Goal: Check status: Check status

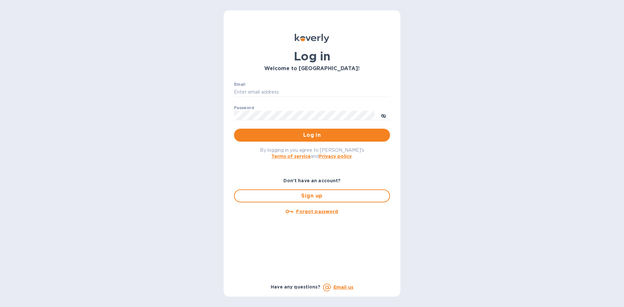
click at [317, 86] on div "Email ​" at bounding box center [312, 93] width 156 height 23
click at [315, 90] on input "Email" at bounding box center [312, 92] width 156 height 10
type input "[EMAIL_ADDRESS][DOMAIN_NAME]"
click at [305, 129] on button "Log in" at bounding box center [312, 135] width 156 height 13
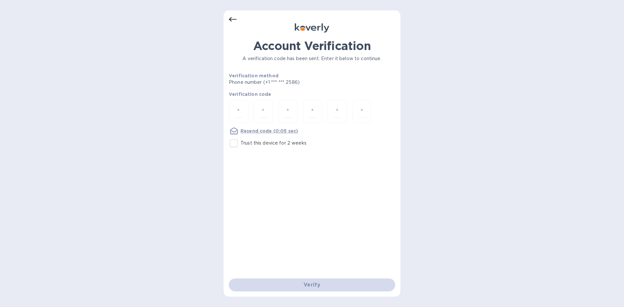
click at [266, 143] on p "Trust this device for 2 weeks" at bounding box center [273, 143] width 66 height 7
click at [240, 143] on input "Trust this device for 2 weeks" at bounding box center [234, 143] width 14 height 14
checkbox input "true"
click at [234, 117] on input "number" at bounding box center [238, 112] width 8 height 12
type input "9"
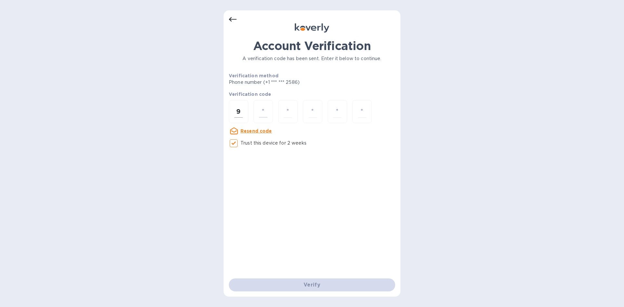
type input "2"
type input "3"
type input "5"
type input "7"
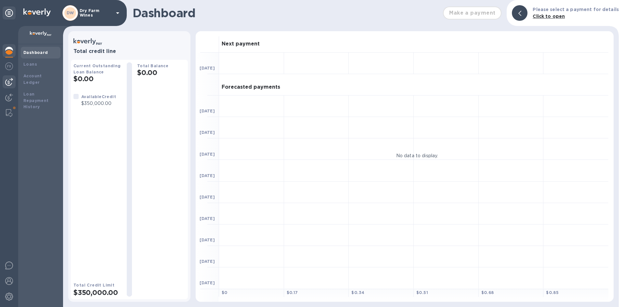
click at [8, 80] on img at bounding box center [9, 82] width 8 height 8
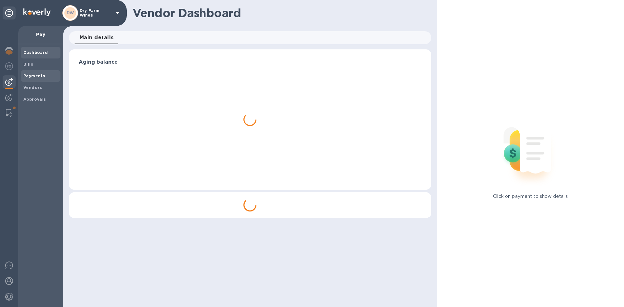
click at [27, 73] on span "Payments" at bounding box center [34, 76] width 22 height 6
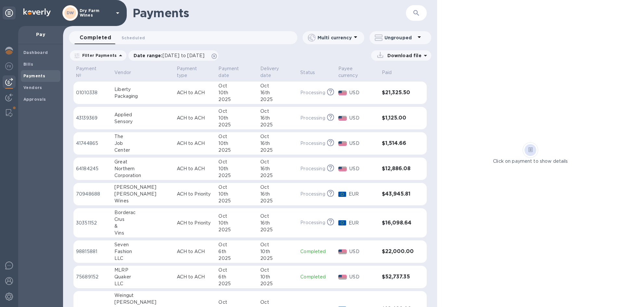
click at [177, 165] on p "ACH to ACH" at bounding box center [195, 168] width 37 height 7
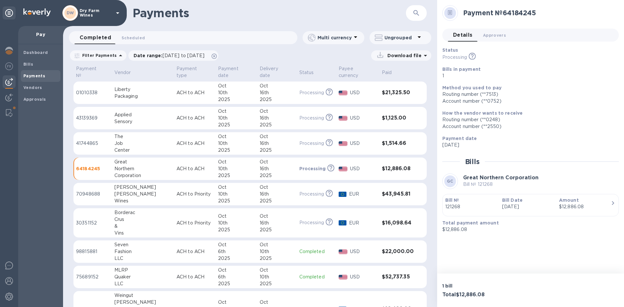
click at [176, 165] on p "ACH to ACH" at bounding box center [194, 168] width 36 height 7
click at [504, 205] on p "Sep 2nd 2025" at bounding box center [528, 206] width 52 height 7
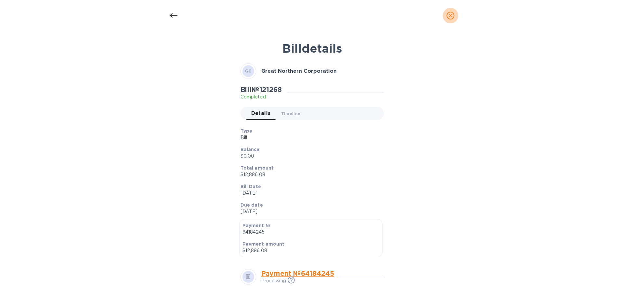
click at [448, 16] on icon "close" at bounding box center [450, 15] width 6 height 6
